Goal: Book appointment/travel/reservation

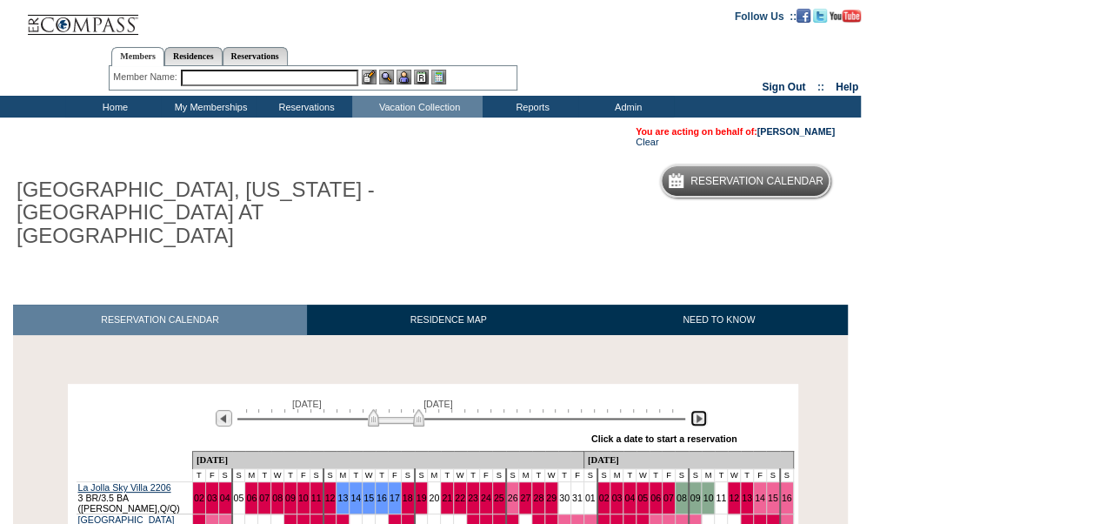
click at [696, 410] on img at bounding box center [699, 418] width 17 height 17
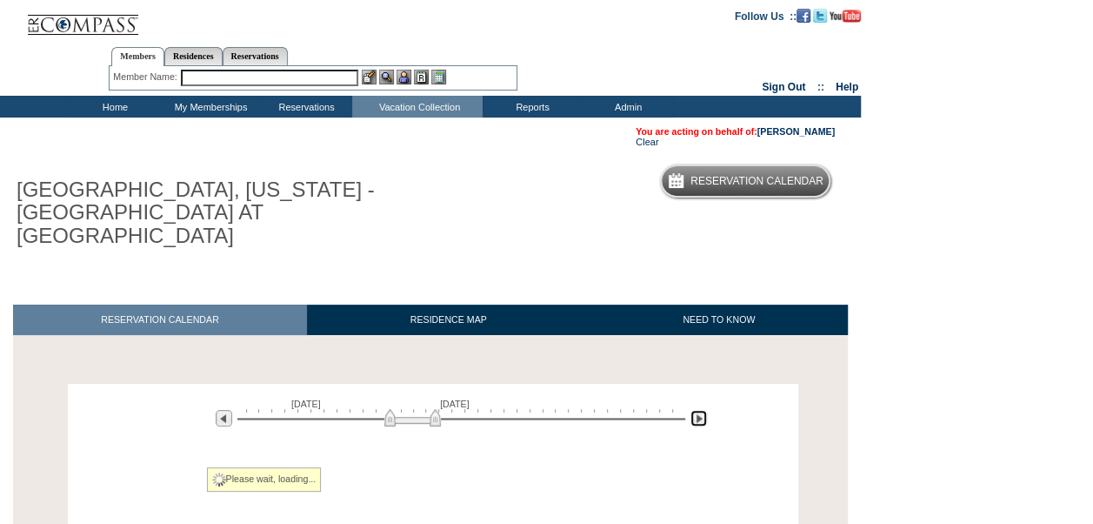
click at [696, 410] on img at bounding box center [699, 418] width 17 height 17
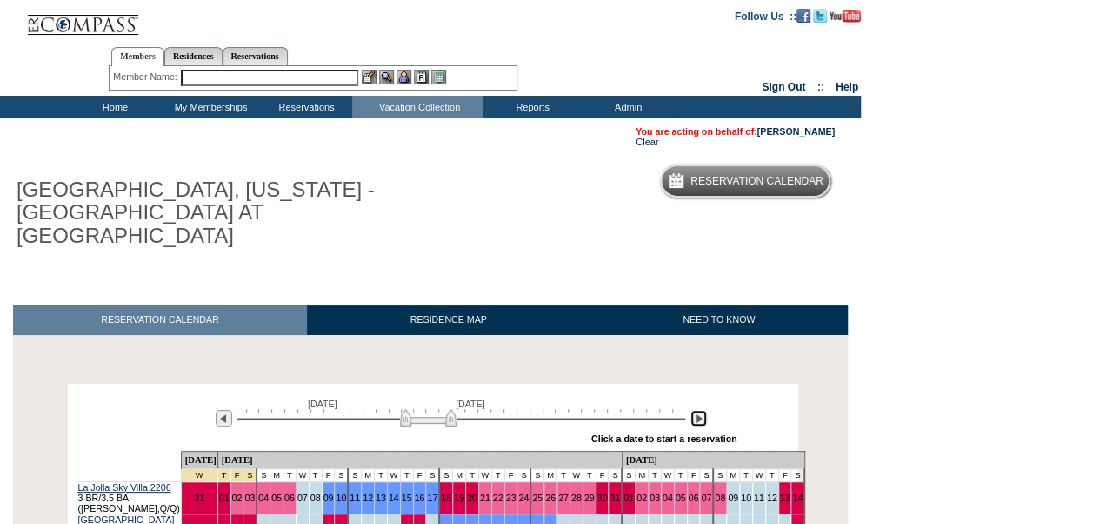
click at [696, 410] on img at bounding box center [699, 418] width 17 height 17
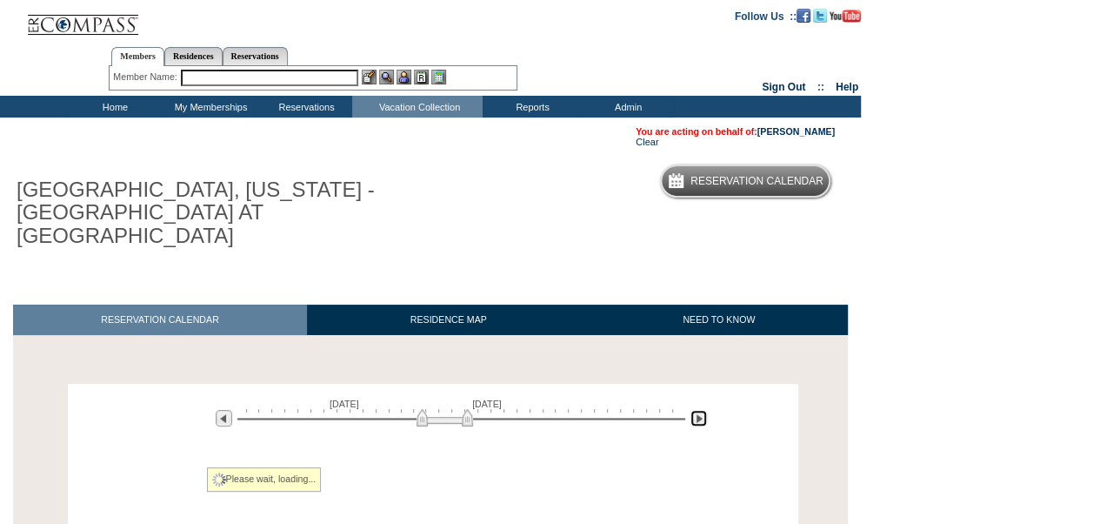
click at [696, 410] on img at bounding box center [699, 418] width 17 height 17
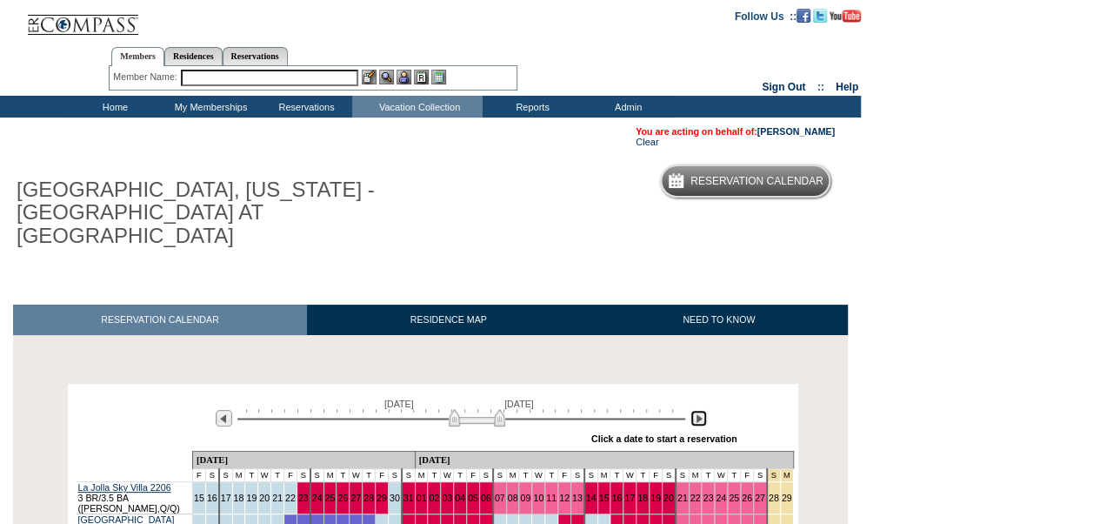
click at [696, 410] on img at bounding box center [699, 418] width 17 height 17
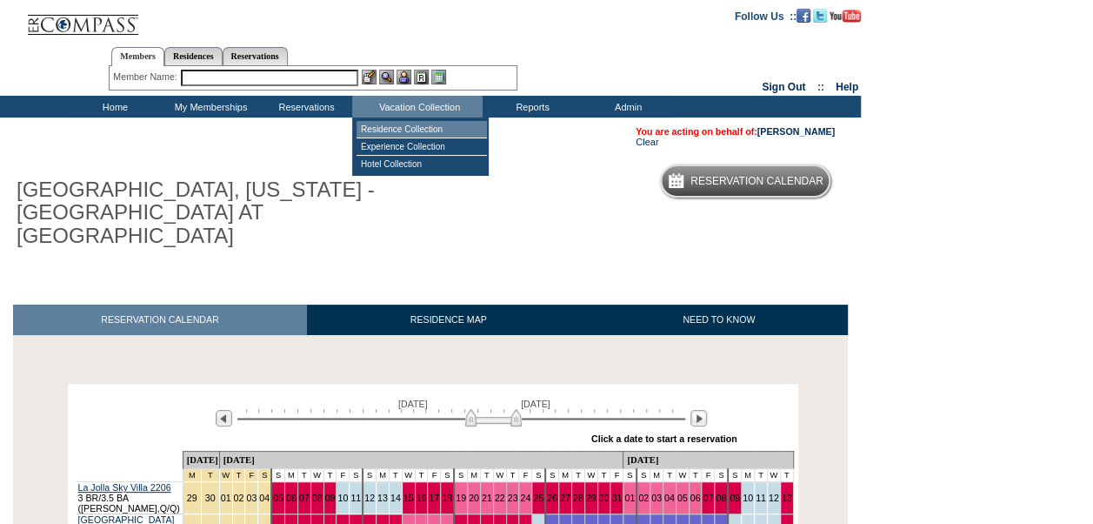
click at [401, 128] on td "Residence Collection" at bounding box center [422, 129] width 130 height 17
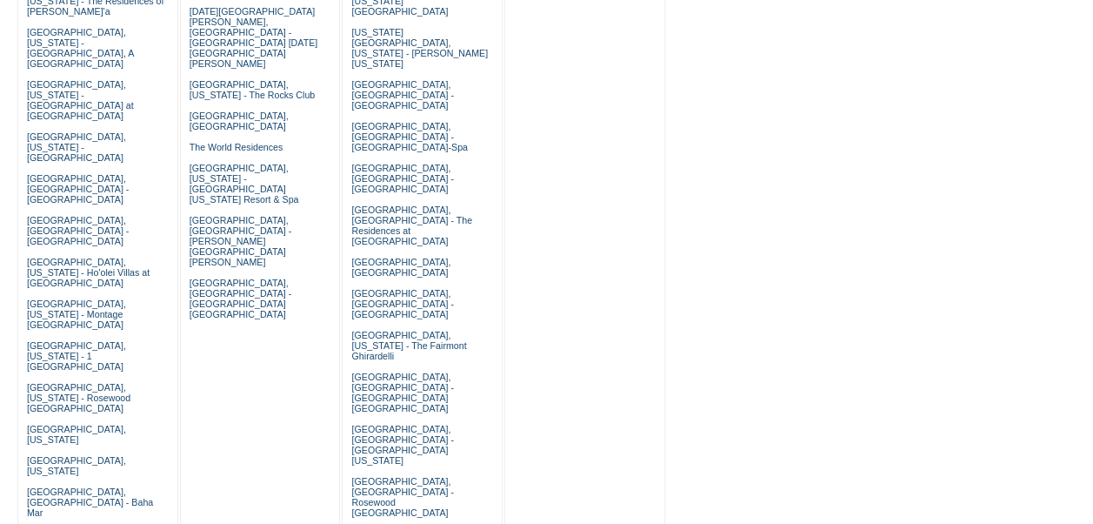
scroll to position [813, 0]
